Goal: Task Accomplishment & Management: Complete application form

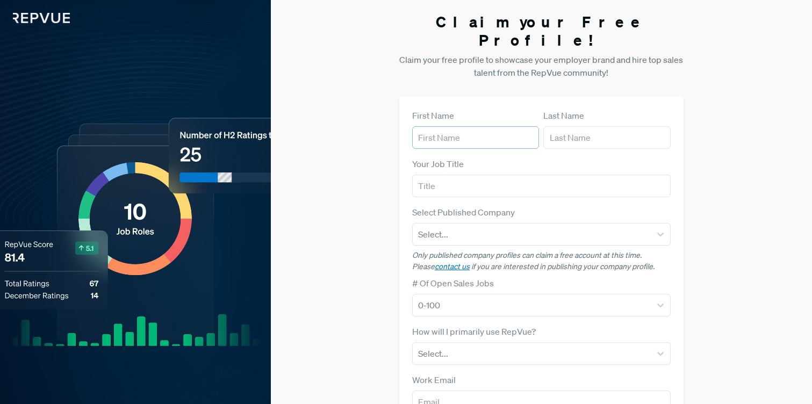
click at [481, 126] on input "text" at bounding box center [475, 137] width 127 height 23
type input "[PERSON_NAME]"
click at [564, 126] on input "text" at bounding box center [606, 137] width 127 height 23
type input "Jolly"
click at [420, 175] on input "text" at bounding box center [541, 186] width 258 height 23
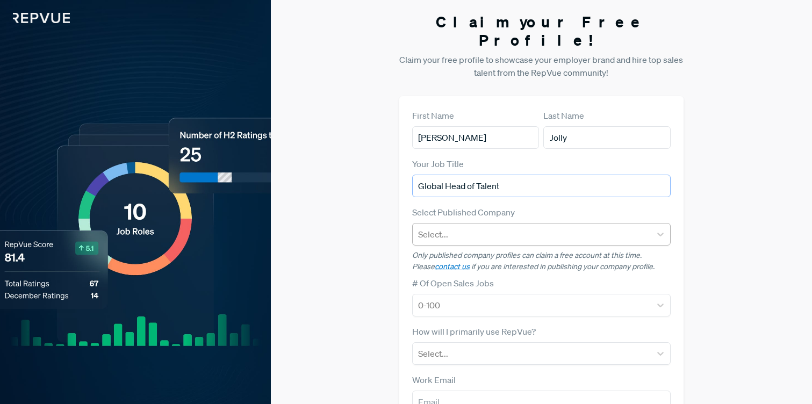
type input "Global Head of Talent"
click at [436, 227] on div at bounding box center [531, 234] width 227 height 15
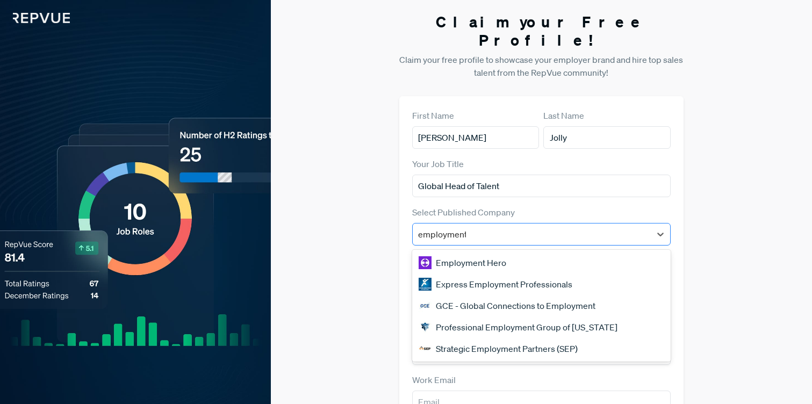
type input "employment H"
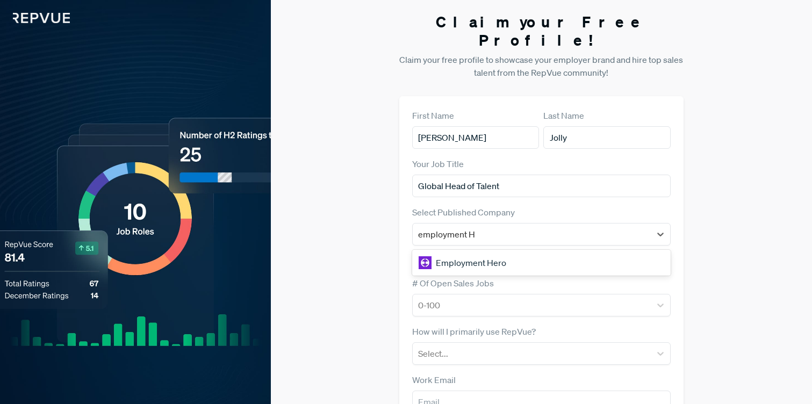
click at [466, 252] on div "Employment Hero" at bounding box center [541, 262] width 258 height 21
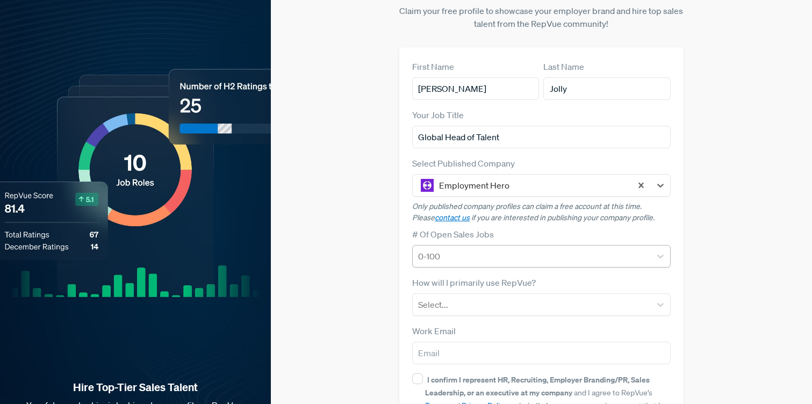
click at [465, 249] on div at bounding box center [531, 256] width 227 height 15
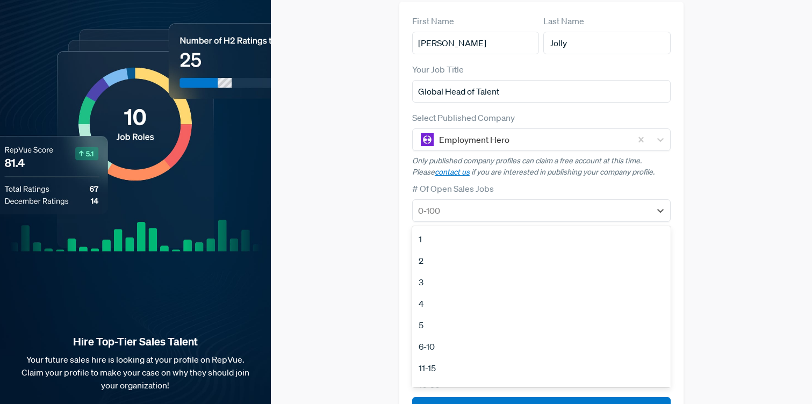
scroll to position [101, 0]
click at [436, 299] on div "21-50" at bounding box center [541, 309] width 258 height 21
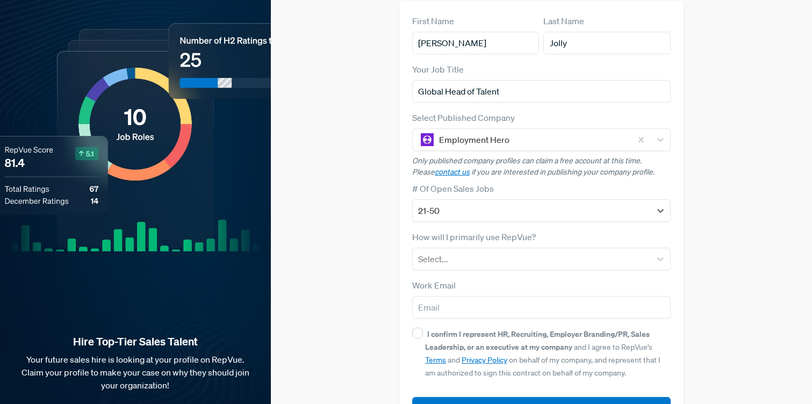
click at [379, 286] on div "Claim your Free Profile! Claim your free profile to showcase your employer bran…" at bounding box center [541, 175] width 541 height 541
click at [468, 251] on div at bounding box center [531, 258] width 227 height 15
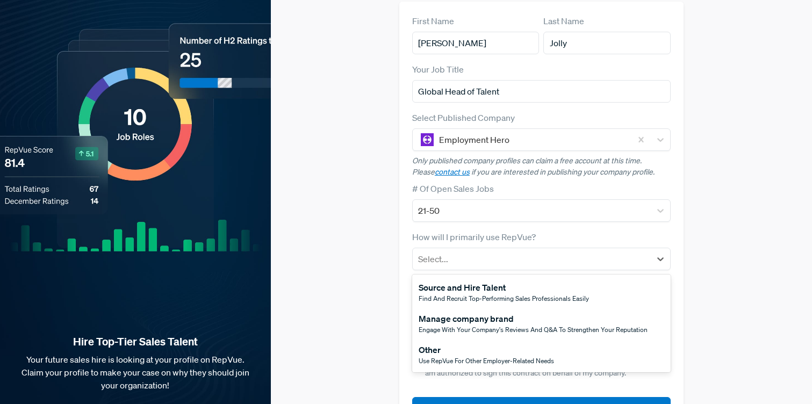
click at [507, 281] on div "Source and Hire Talent" at bounding box center [504, 287] width 170 height 13
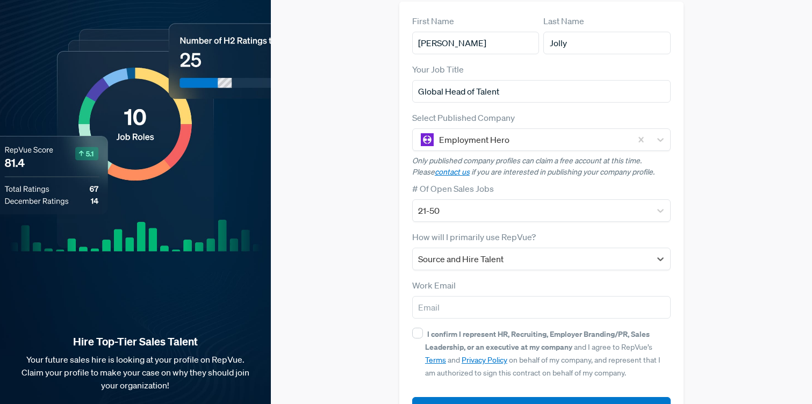
click at [395, 293] on div "Claim your Free Profile! Claim your free profile to showcase your employer bran…" at bounding box center [541, 175] width 541 height 541
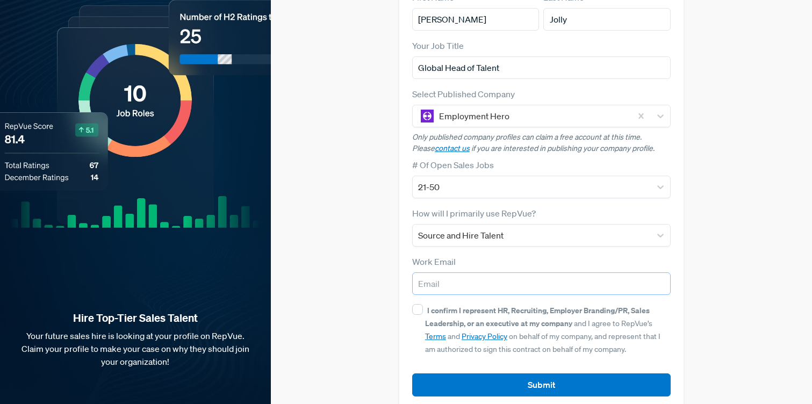
click at [445, 272] on input "email" at bounding box center [541, 283] width 258 height 23
click at [415, 304] on input "I confirm I represent HR, Recruiting, Employer Branding/PR, Sales Leadership, o…" at bounding box center [417, 309] width 11 height 11
checkbox input "true"
click at [476, 272] on input "email" at bounding box center [541, 283] width 258 height 23
type input "[PERSON_NAME][EMAIL_ADDRESS][PERSON_NAME][DOMAIN_NAME]"
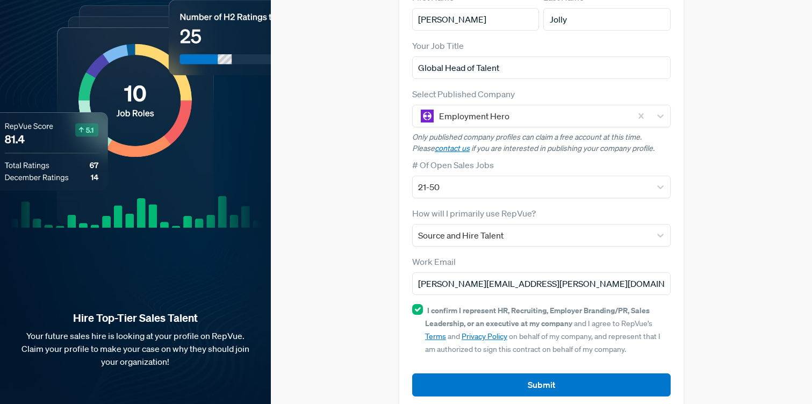
click at [398, 312] on div "Claim your Free Profile! Claim your free profile to showcase your employer bran…" at bounding box center [541, 152] width 541 height 541
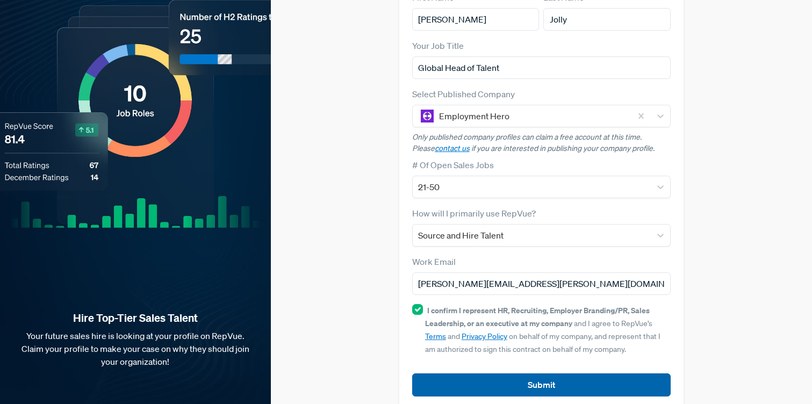
click at [568, 373] on button "Submit" at bounding box center [541, 384] width 258 height 23
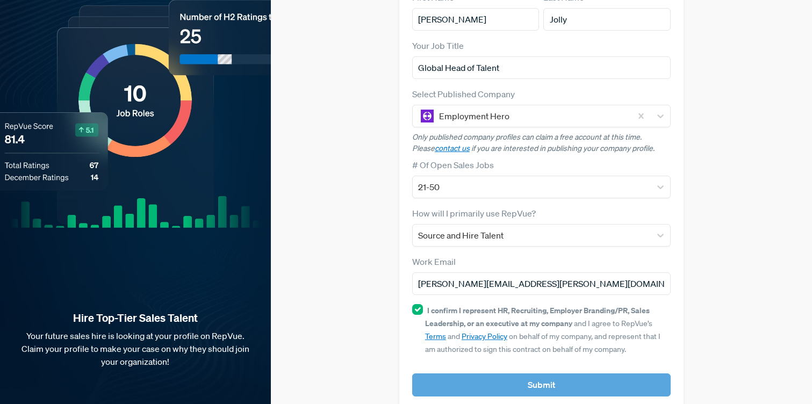
scroll to position [0, 0]
